Goal: Navigation & Orientation: Find specific page/section

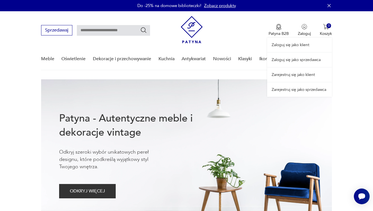
click at [301, 61] on link "Zaloguj się jako sprzedawca" at bounding box center [299, 60] width 65 height 14
click at [298, 59] on link "Zaloguj się jako sprzedawca" at bounding box center [299, 60] width 65 height 14
click at [296, 57] on link "Zaloguj się jako sprzedawca" at bounding box center [299, 60] width 65 height 14
